Goal: Transaction & Acquisition: Purchase product/service

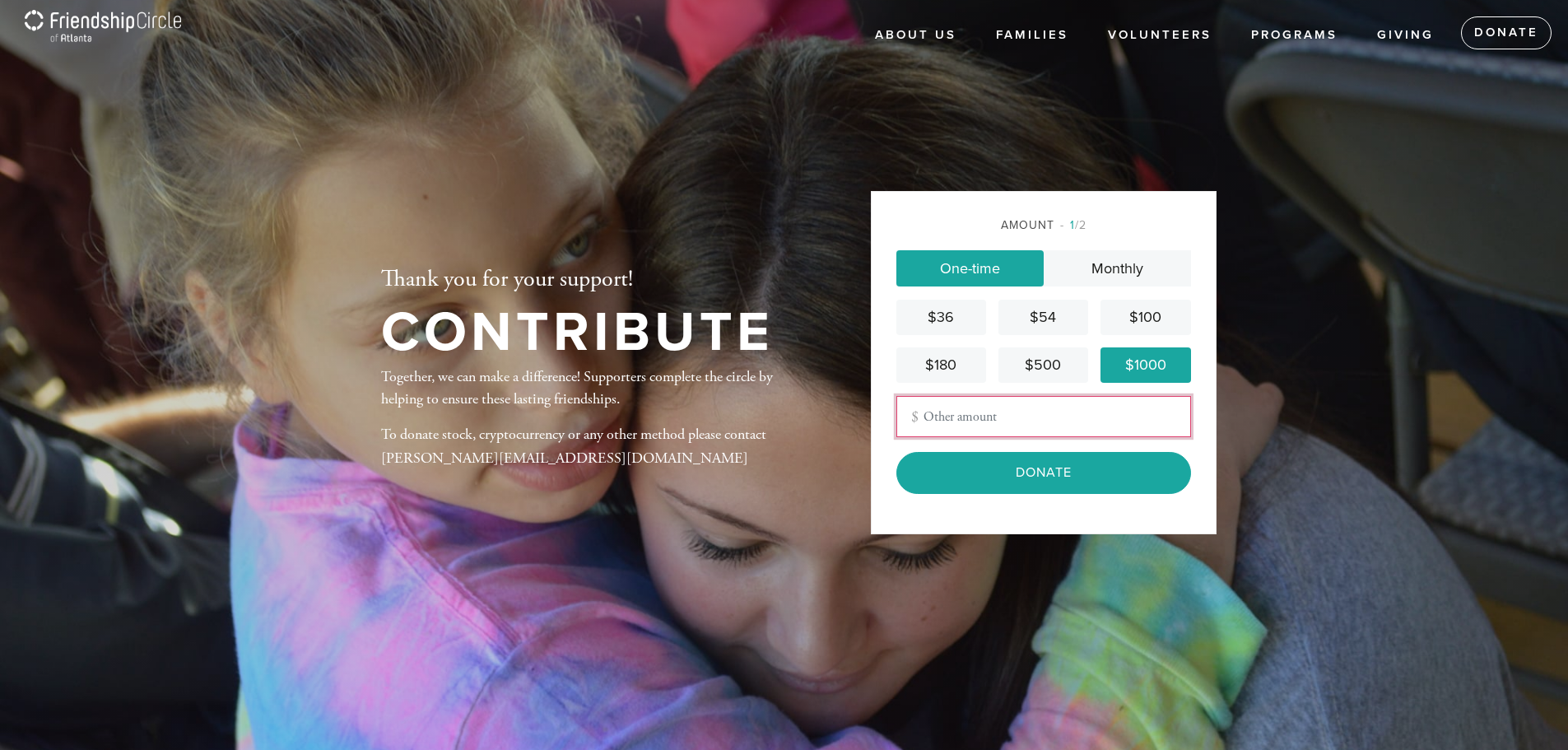
click at [1060, 410] on input "Other Amount" at bounding box center [1043, 416] width 294 height 41
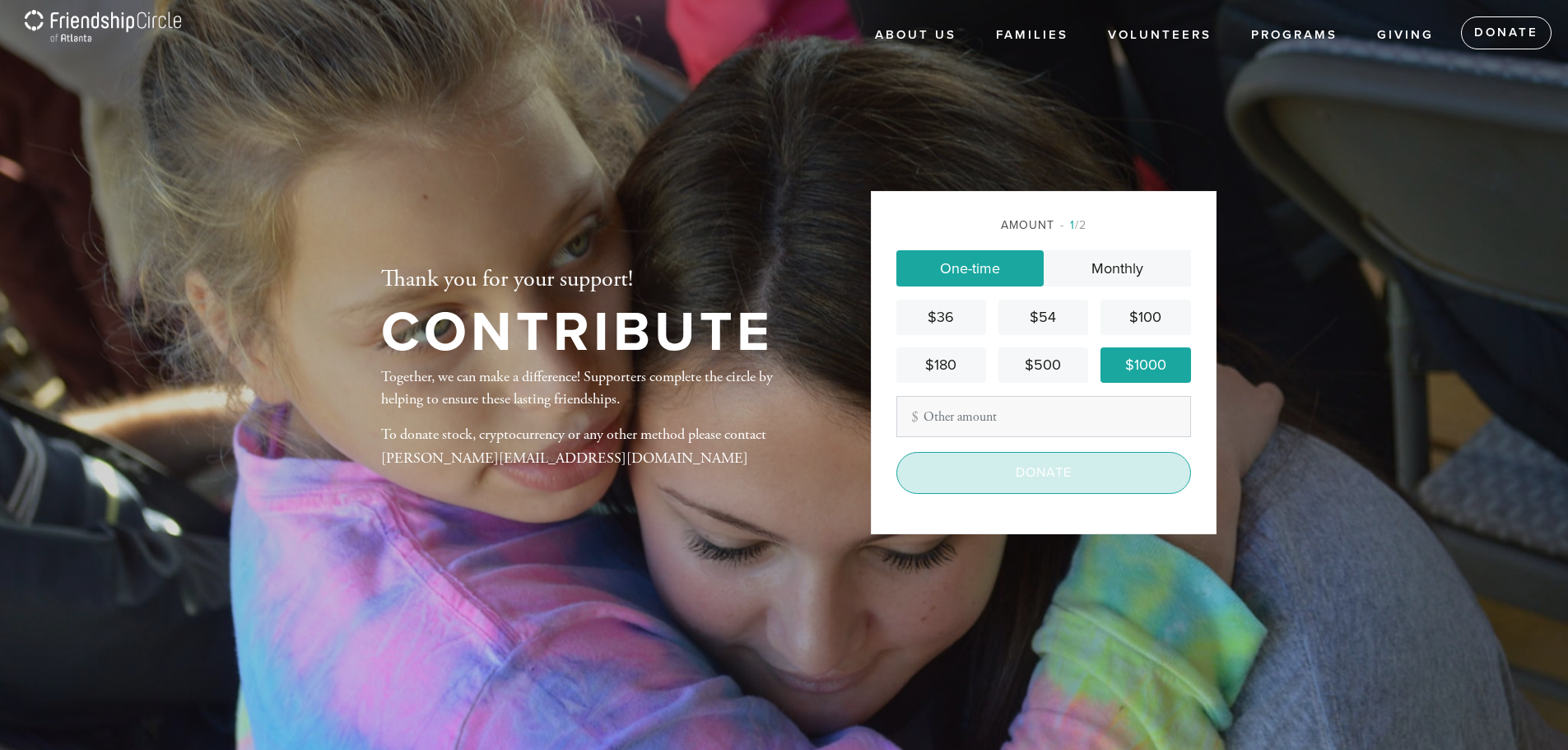
click at [1051, 469] on input "Donate" at bounding box center [1043, 472] width 294 height 41
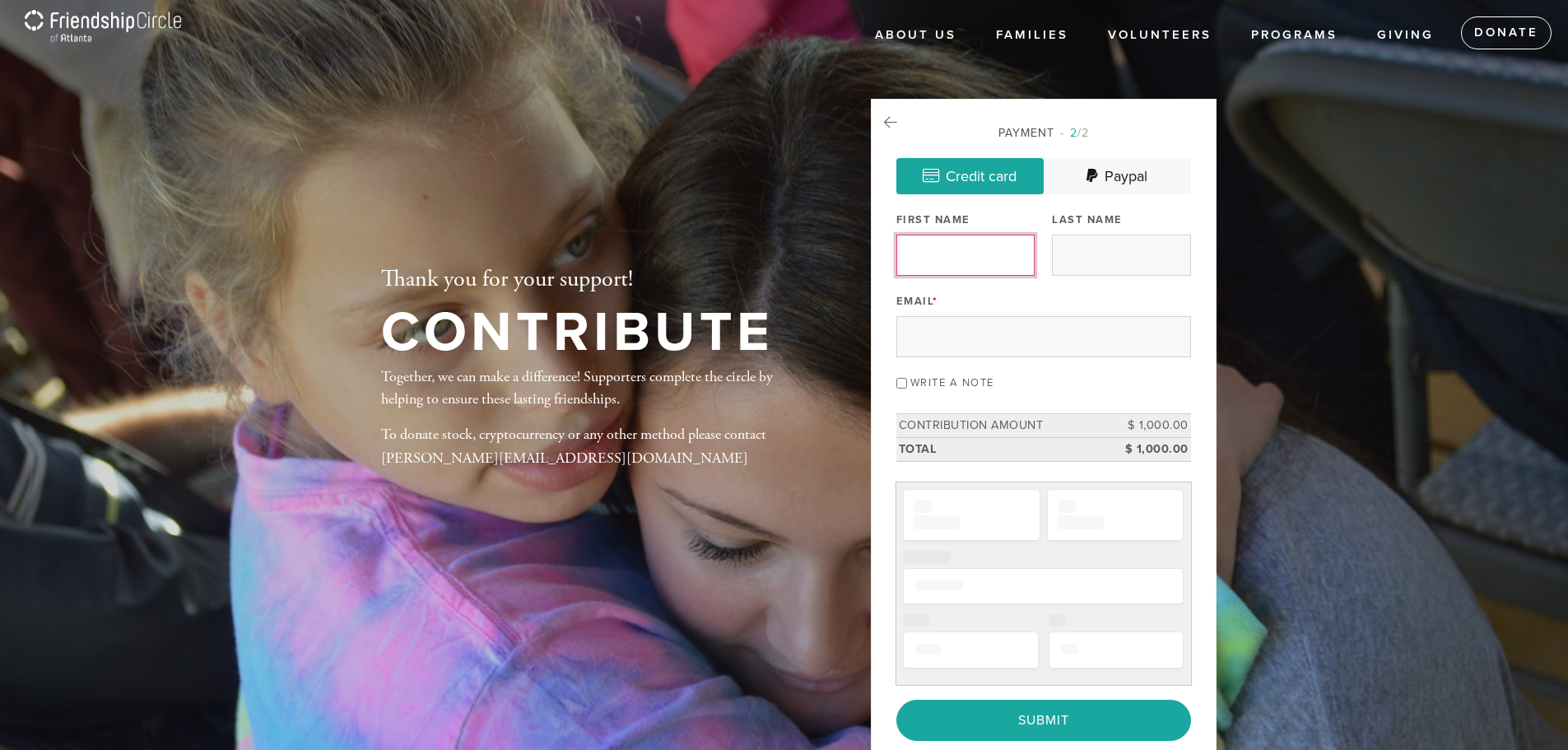
click at [963, 259] on input "First Name" at bounding box center [965, 255] width 138 height 41
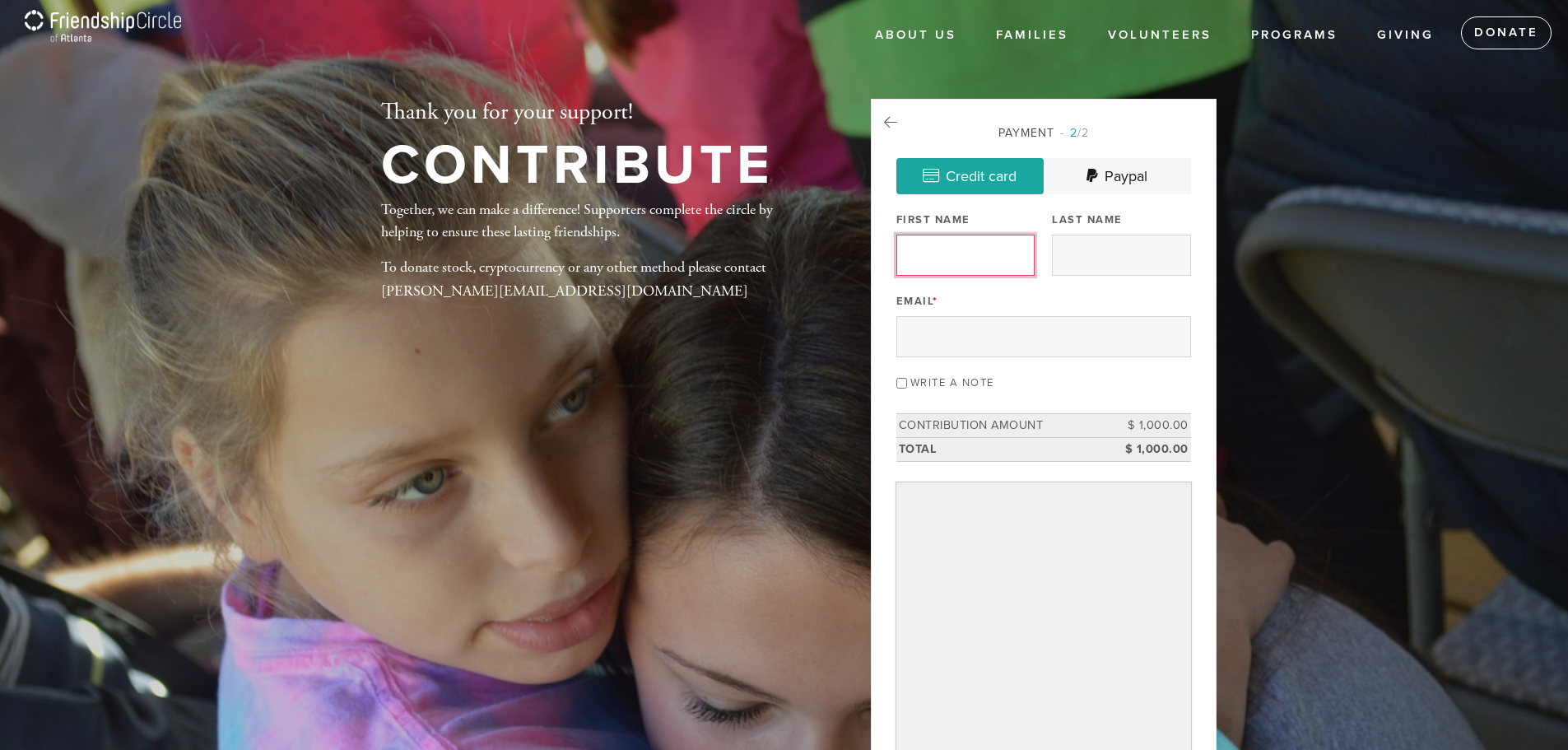
click at [986, 258] on input "First Name" at bounding box center [965, 255] width 138 height 41
type input "A n S"
type input "wolf"
type input "[EMAIL_ADDRESS][DOMAIN_NAME]"
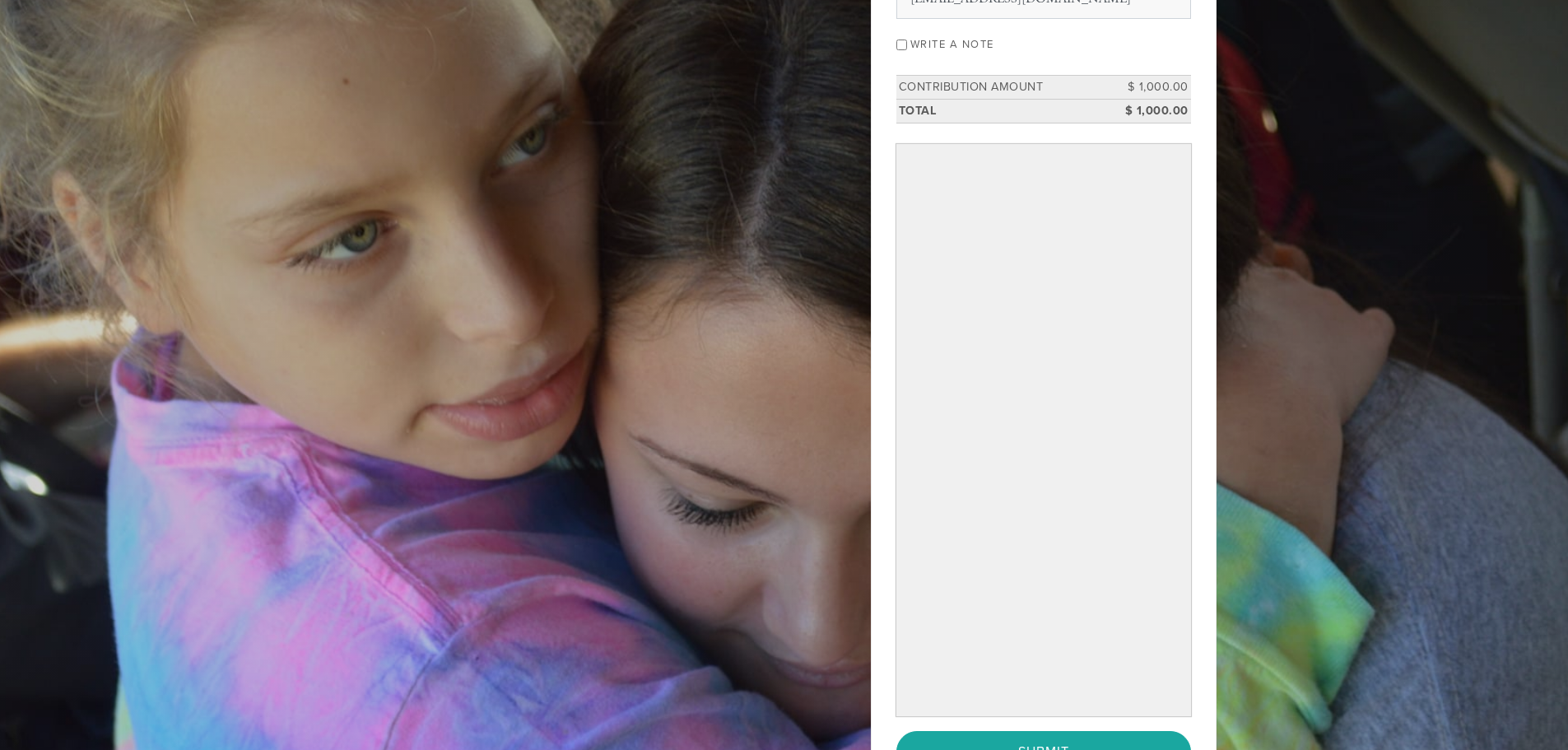
scroll to position [411, 0]
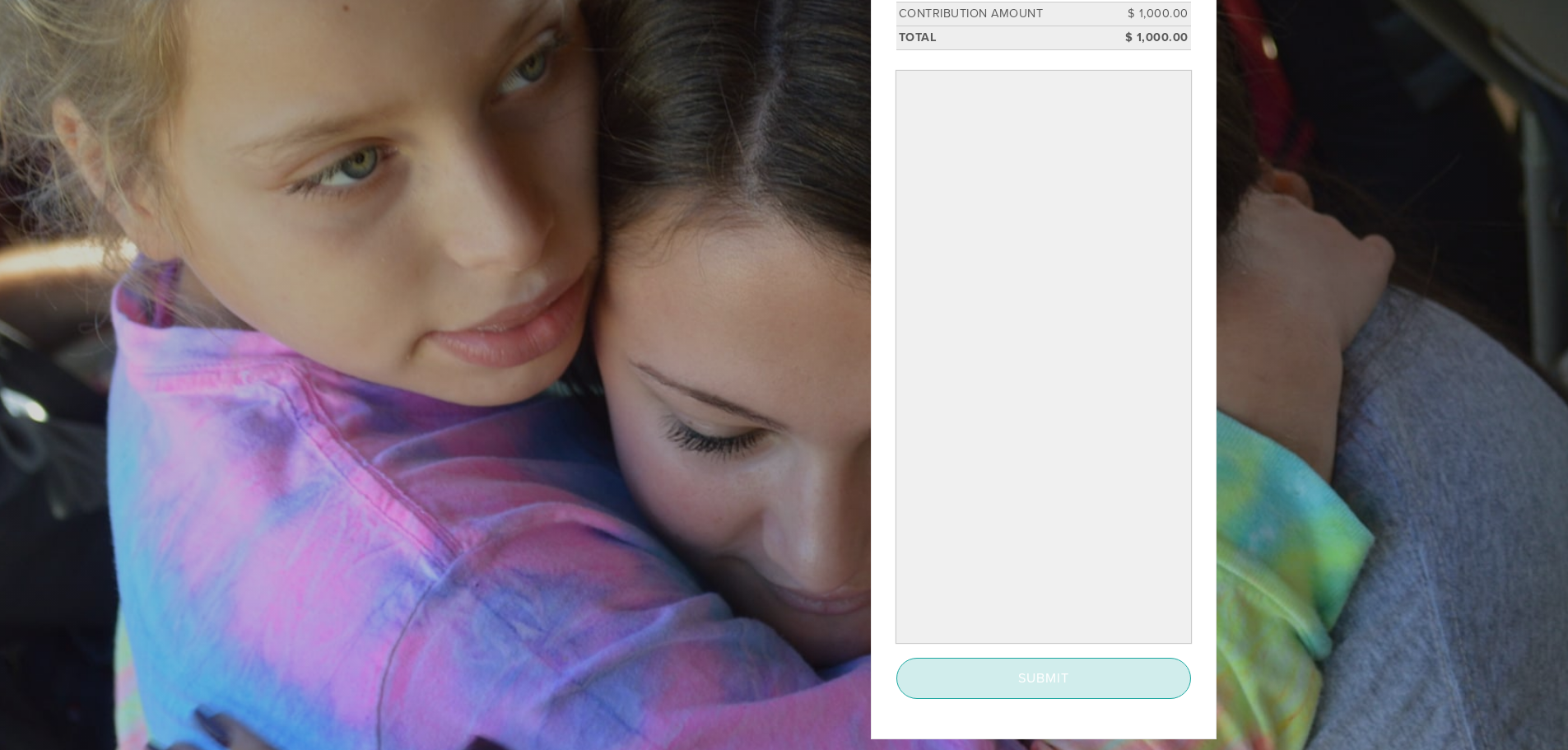
click at [1046, 688] on input "Submit" at bounding box center [1043, 678] width 294 height 41
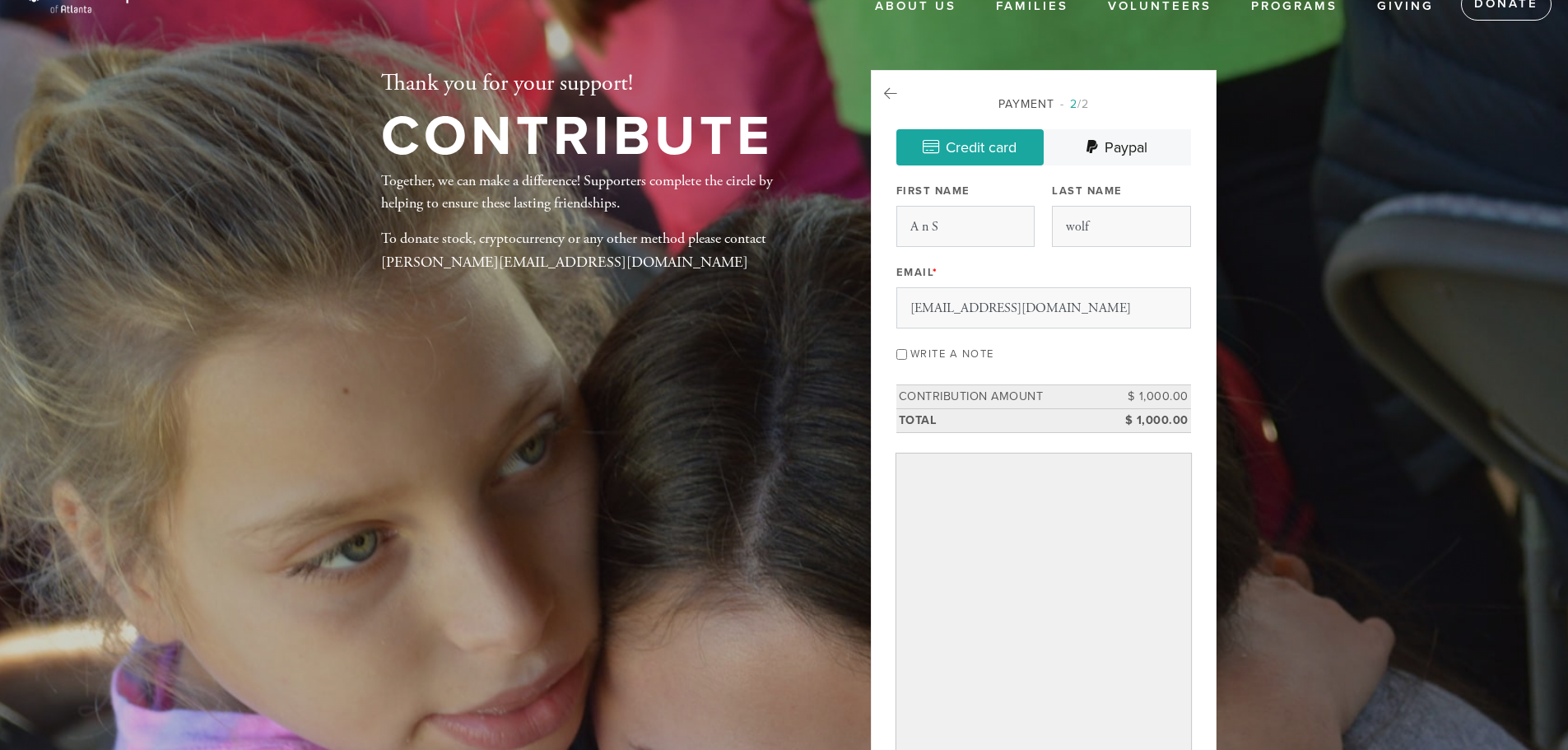
scroll to position [0, 0]
